Goal: Task Accomplishment & Management: Complete application form

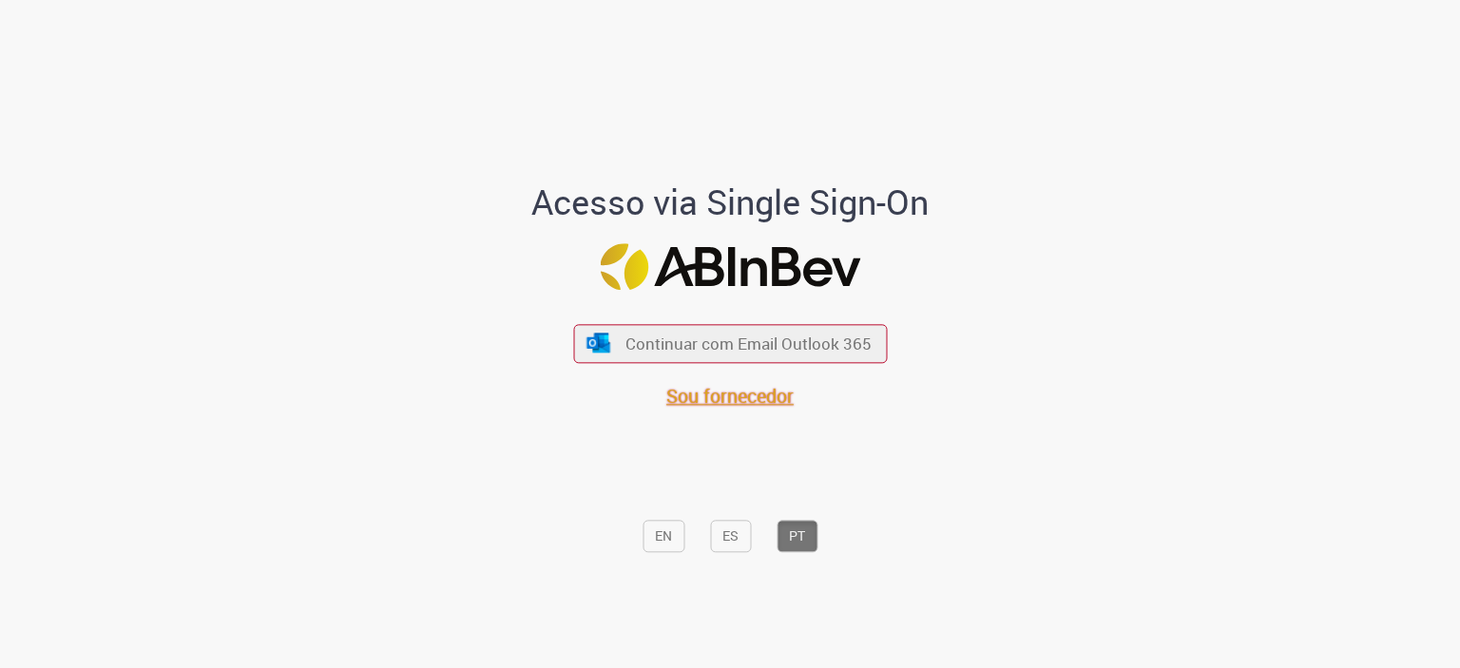
click at [692, 396] on span "Sou fornecedor" at bounding box center [729, 396] width 127 height 26
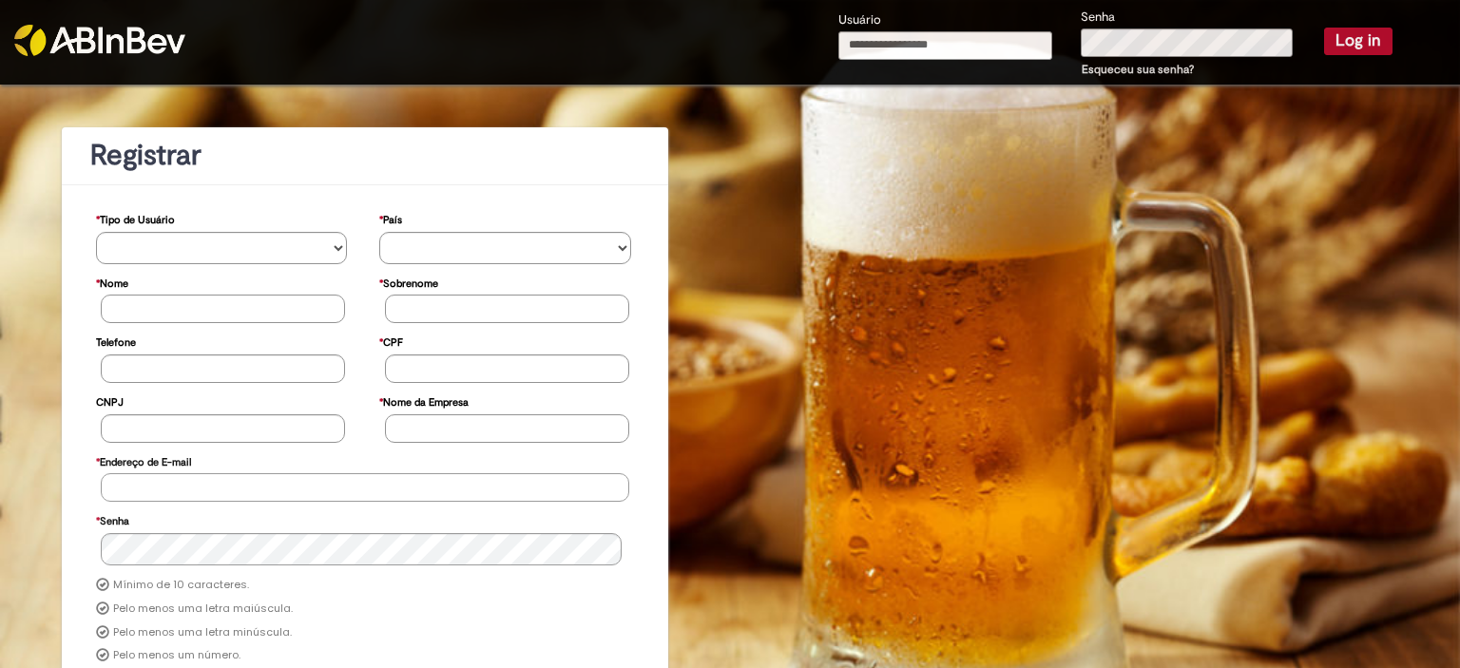
type input "**********"
click at [1339, 38] on button "Log in" at bounding box center [1358, 41] width 68 height 27
